Goal: Task Accomplishment & Management: Complete application form

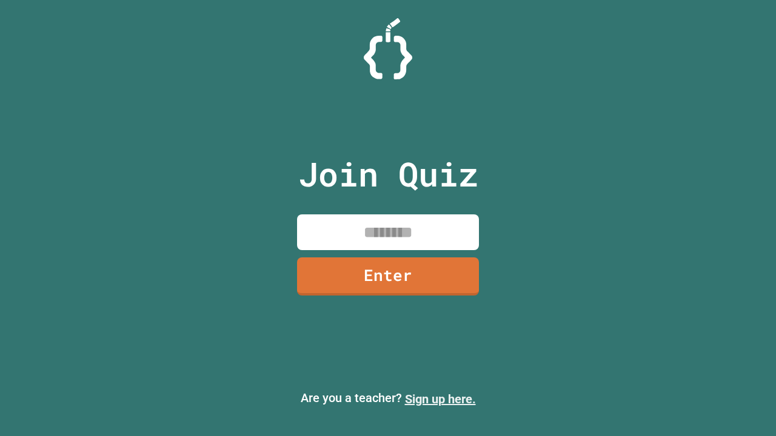
click at [440, 400] on link "Sign up here." at bounding box center [440, 399] width 71 height 15
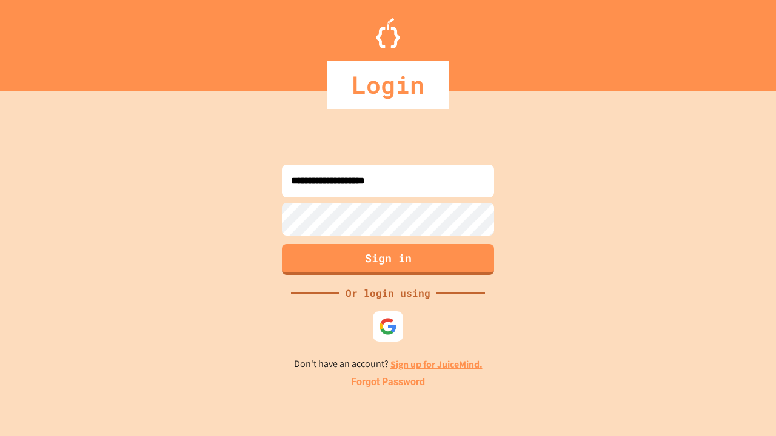
type input "**********"
